Goal: Information Seeking & Learning: Learn about a topic

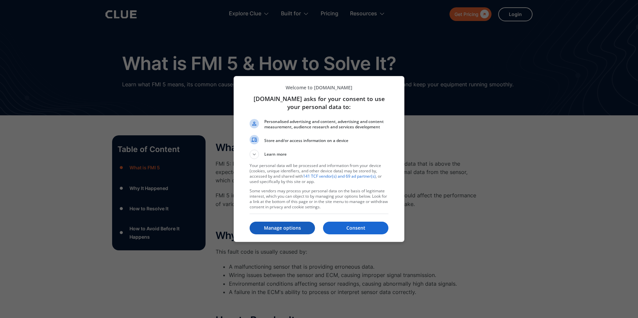
click at [280, 234] on button "Manage options" at bounding box center [282, 228] width 65 height 13
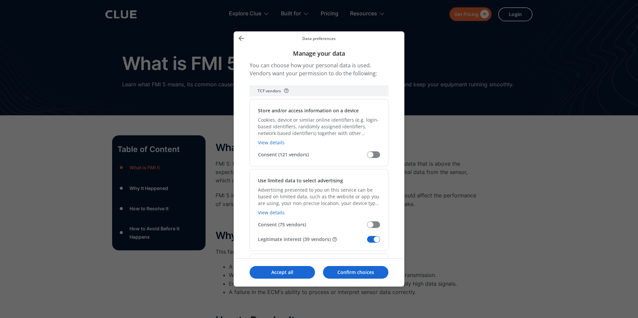
click at [374, 238] on span "Manage your data" at bounding box center [373, 239] width 13 height 7
click at [367, 242] on input "Legitimate interest (39 vendors)" at bounding box center [367, 242] width 0 height 0
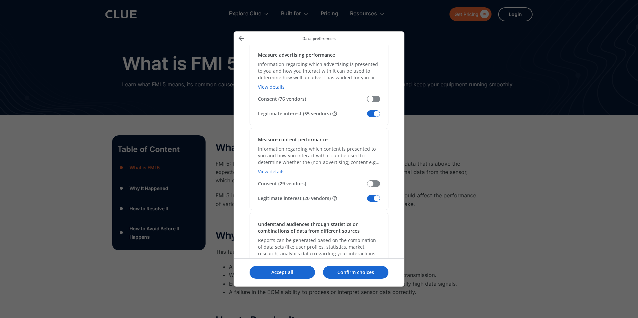
scroll to position [501, 0]
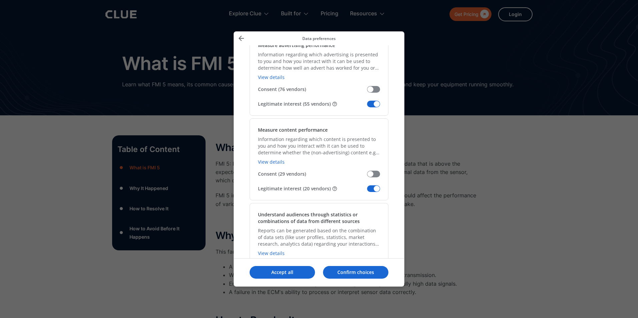
click at [372, 104] on span "Manage your data" at bounding box center [373, 104] width 13 height 7
click at [367, 106] on input "Legitimate interest (55 vendors)" at bounding box center [367, 106] width 0 height 0
click at [370, 191] on span "Manage your data" at bounding box center [373, 189] width 13 height 7
click at [367, 191] on input "Legitimate interest (20 vendors)" at bounding box center [367, 191] width 0 height 0
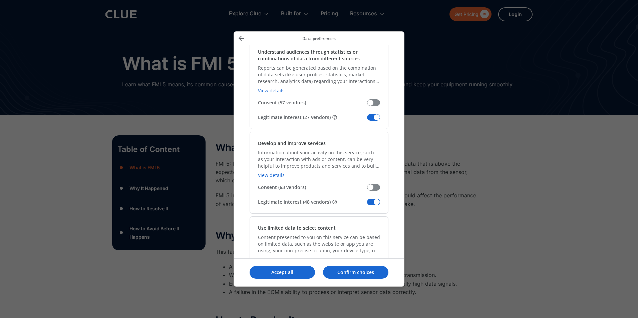
scroll to position [701, 0]
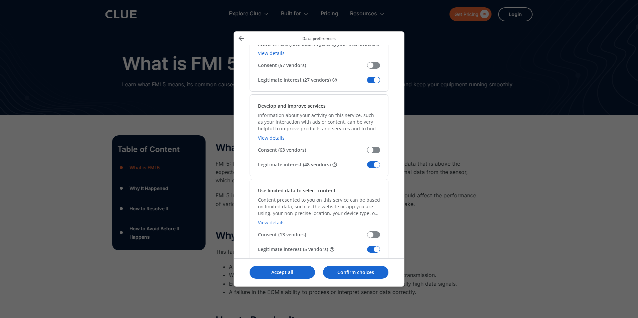
drag, startPoint x: 375, startPoint y: 79, endPoint x: 370, endPoint y: 101, distance: 22.6
click at [375, 85] on div "Understand audiences through statistics or combinations of data from different …" at bounding box center [319, 47] width 139 height 89
click at [372, 83] on span "Manage your data" at bounding box center [373, 80] width 13 height 7
click at [367, 82] on input "Legitimate interest (27 vendors)" at bounding box center [367, 82] width 0 height 0
click at [369, 161] on div "Develop and improve services Information about your activity on this service, s…" at bounding box center [319, 135] width 139 height 82
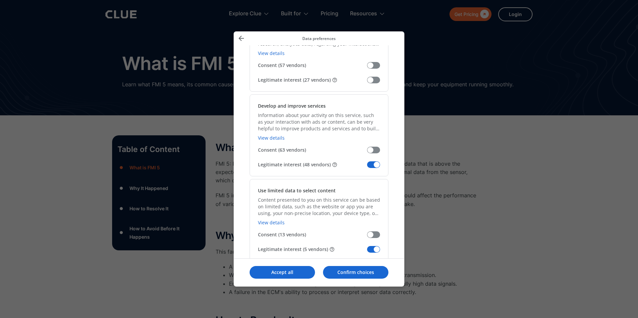
click at [370, 242] on div "Use limited data to select content Content presented to you on this service can…" at bounding box center [319, 220] width 139 height 82
click at [373, 163] on span "Manage your data" at bounding box center [373, 165] width 13 height 7
click at [367, 167] on input "Legitimate interest (48 vendors)" at bounding box center [367, 167] width 0 height 0
click at [370, 247] on span "Manage your data" at bounding box center [373, 249] width 13 height 7
click at [367, 252] on input "Legitimate interest (5 vendors)" at bounding box center [367, 252] width 0 height 0
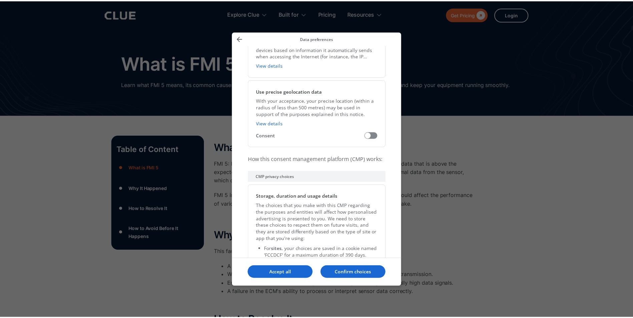
scroll to position [1302, 0]
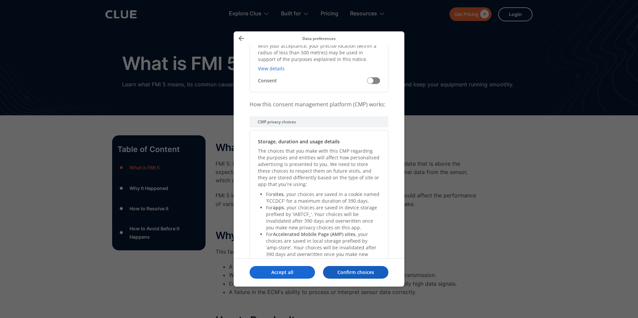
click at [354, 269] on button "Confirm choices" at bounding box center [355, 272] width 65 height 13
